Goal: Information Seeking & Learning: Learn about a topic

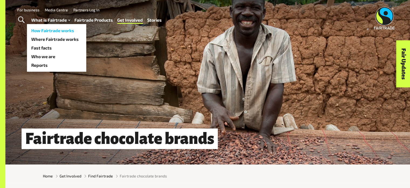
click at [67, 31] on link "How Fairtrade works" at bounding box center [56, 30] width 59 height 9
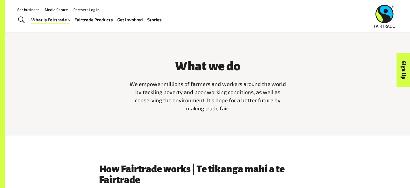
scroll to position [144, 0]
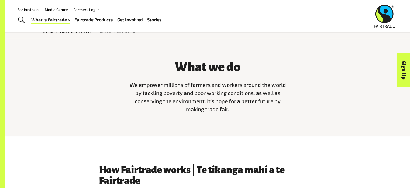
click at [103, 19] on link "Fairtrade Products" at bounding box center [93, 20] width 39 height 8
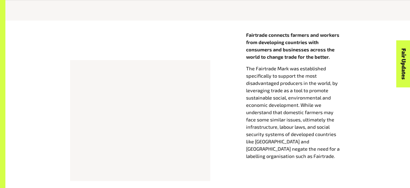
scroll to position [234, 0]
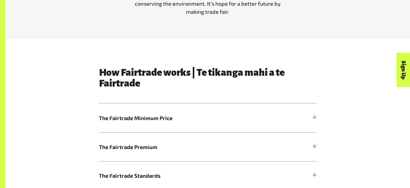
scroll to position [242, 0]
click at [190, 130] on h5 "The Fairtrade Minimum Price" at bounding box center [208, 117] width 218 height 29
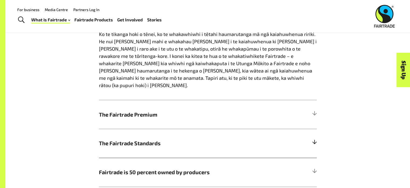
scroll to position [393, 0]
click at [215, 116] on h5 "The Fairtrade Premium" at bounding box center [208, 114] width 218 height 29
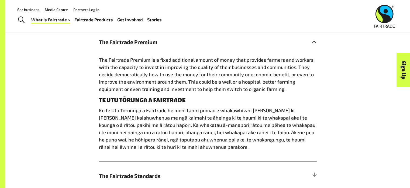
scroll to position [346, 0]
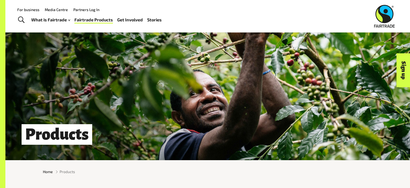
scroll to position [3, 0]
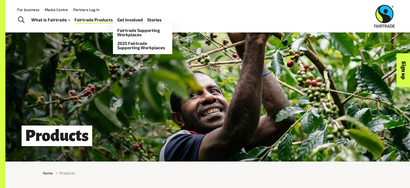
click at [124, 20] on link "Get Involved" at bounding box center [130, 20] width 26 height 8
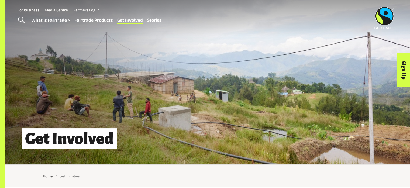
click at [155, 19] on link "Stories" at bounding box center [154, 20] width 15 height 8
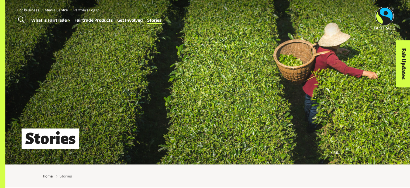
scroll to position [51, 0]
